Goal: Information Seeking & Learning: Check status

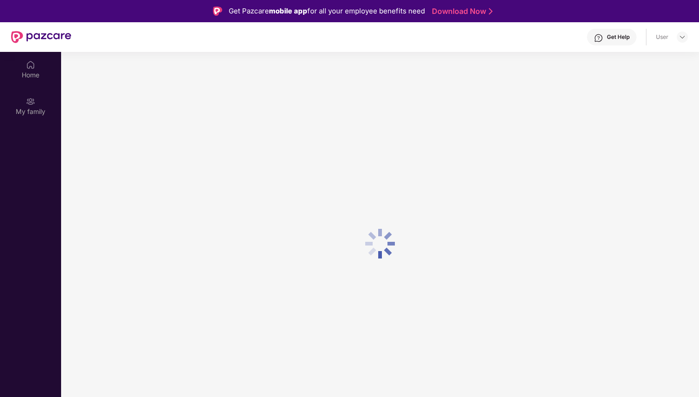
scroll to position [52, 0]
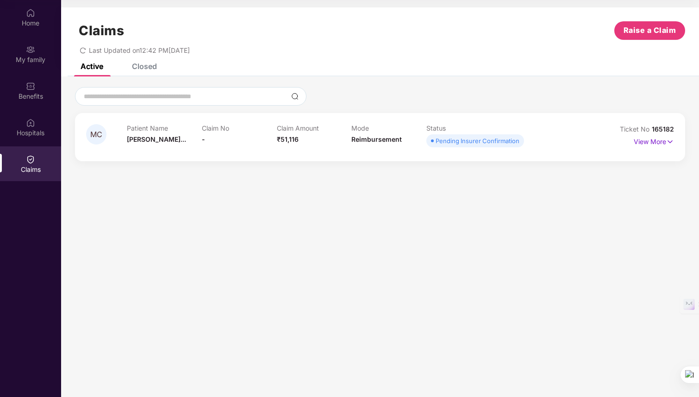
click at [83, 50] on icon "redo" at bounding box center [83, 50] width 6 height 6
click at [647, 145] on p "View More" at bounding box center [654, 140] width 40 height 13
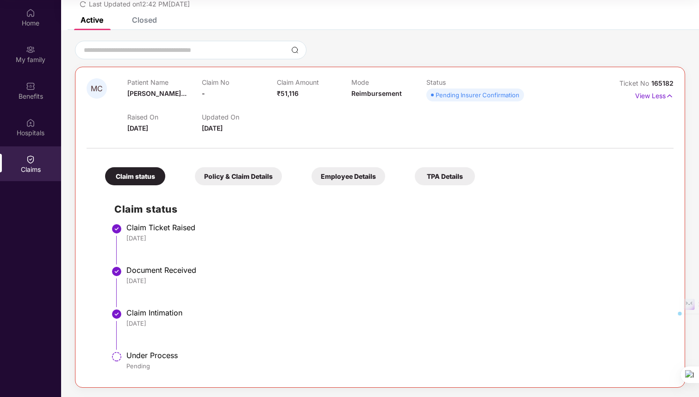
drag, startPoint x: 125, startPoint y: 352, endPoint x: 181, endPoint y: 353, distance: 56.1
click at [181, 353] on ul "Claim Ticket Raised 11 Aug 2025 Document Received 12 Aug 2025 Claim Intimation …" at bounding box center [389, 301] width 550 height 150
click at [181, 353] on div "Under Process" at bounding box center [395, 355] width 538 height 9
drag, startPoint x: 181, startPoint y: 353, endPoint x: 132, endPoint y: 354, distance: 48.7
click at [132, 354] on div "Under Process" at bounding box center [395, 355] width 538 height 9
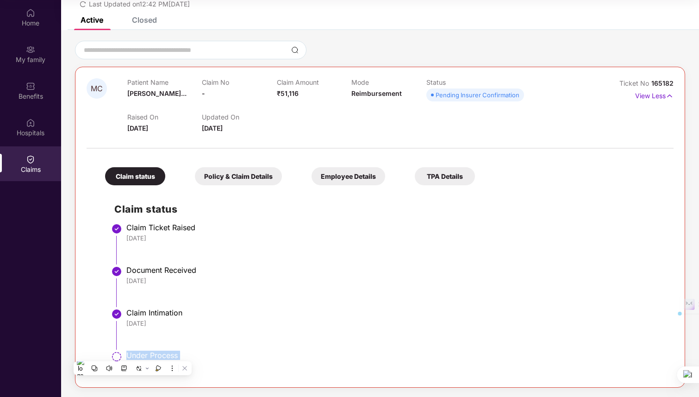
click at [132, 354] on div "Under Process" at bounding box center [395, 355] width 538 height 9
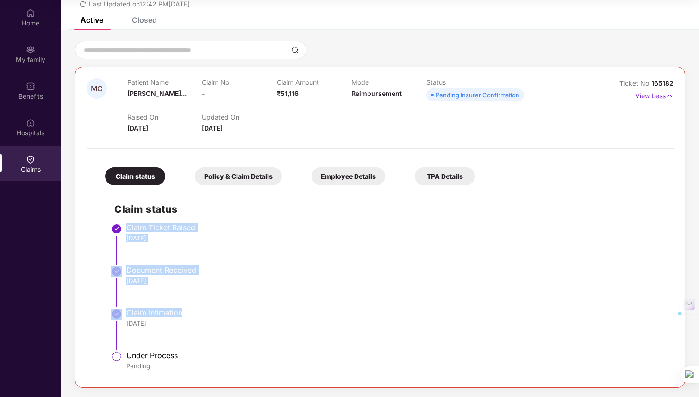
drag, startPoint x: 190, startPoint y: 308, endPoint x: 128, endPoint y: 224, distance: 104.0
click at [128, 226] on ul "Claim Ticket Raised 11 Aug 2025 Document Received 12 Aug 2025 Claim Intimation …" at bounding box center [389, 301] width 550 height 150
click at [128, 224] on div "Claim Ticket Raised" at bounding box center [395, 227] width 538 height 9
drag, startPoint x: 102, startPoint y: 224, endPoint x: 192, endPoint y: 310, distance: 124.2
click at [194, 309] on div "Claim status Claim Ticket Raised 11 Aug 2025 Document Received 12 Aug 2025 Clai…" at bounding box center [380, 283] width 569 height 186
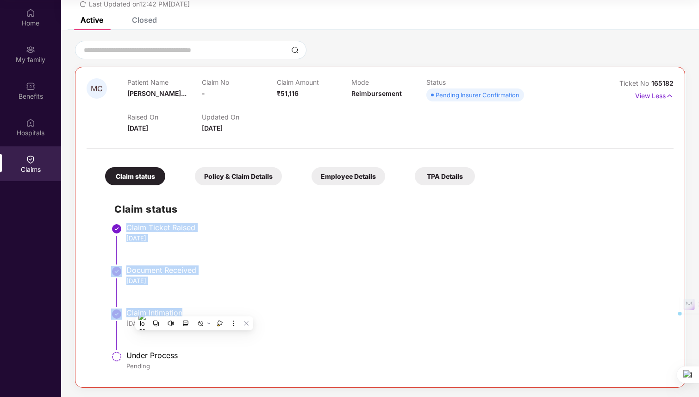
click at [192, 310] on div "Claim Intimation" at bounding box center [395, 312] width 538 height 9
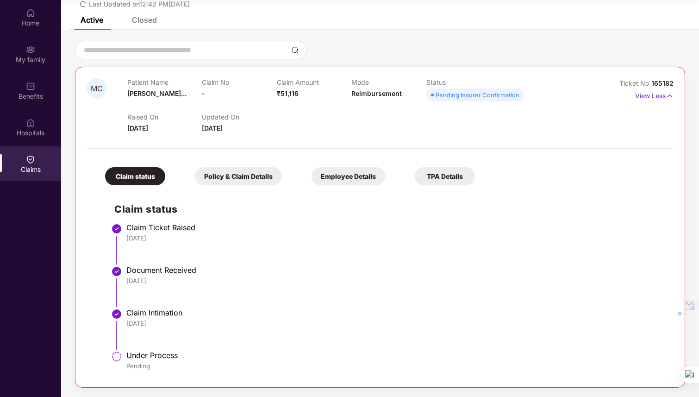
drag, startPoint x: 178, startPoint y: 322, endPoint x: 113, endPoint y: 226, distance: 115.8
click at [114, 226] on ul "Claim Ticket Raised 11 Aug 2025 Document Received 12 Aug 2025 Claim Intimation …" at bounding box center [389, 301] width 550 height 150
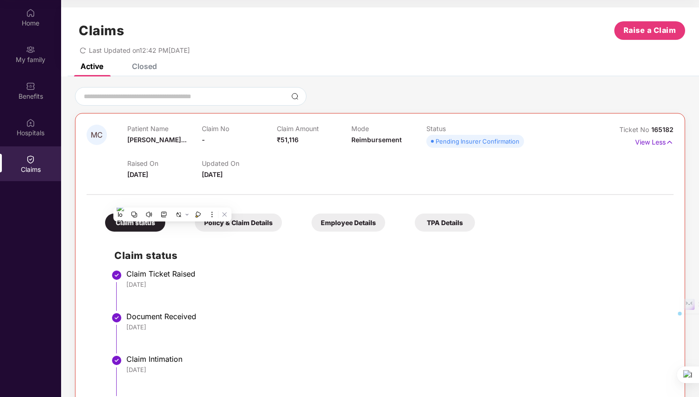
scroll to position [46, 0]
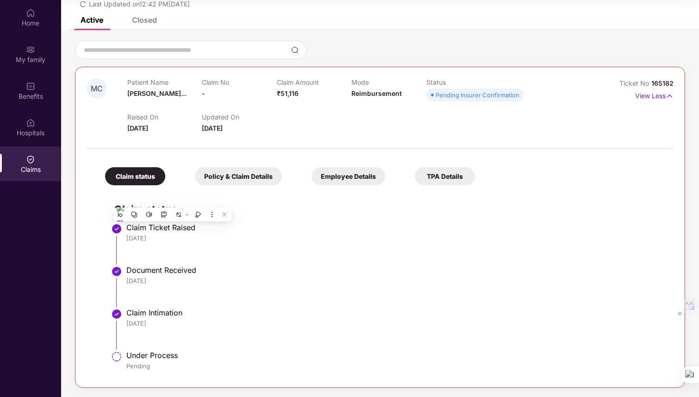
click at [431, 94] on span at bounding box center [432, 95] width 3 height 3
